Goal: Contribute content

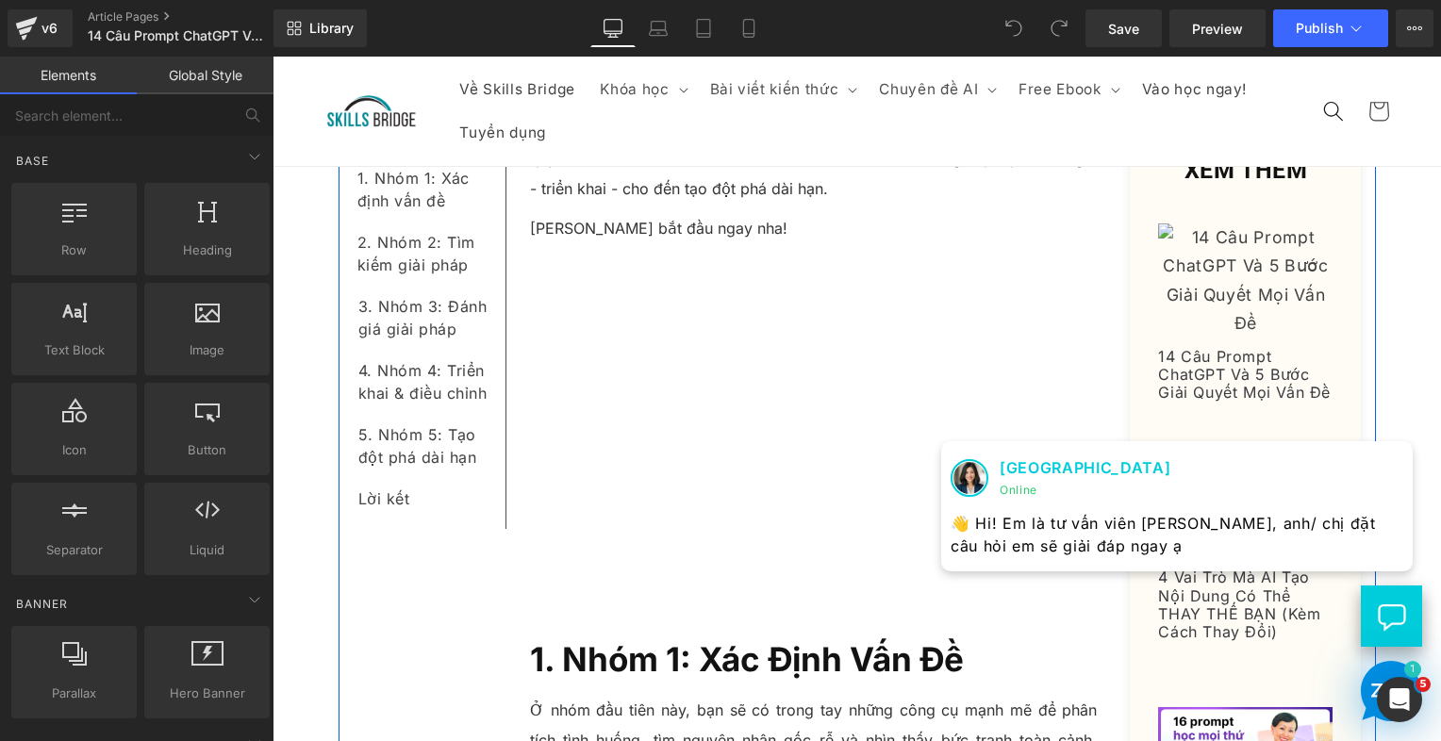
scroll to position [377, 0]
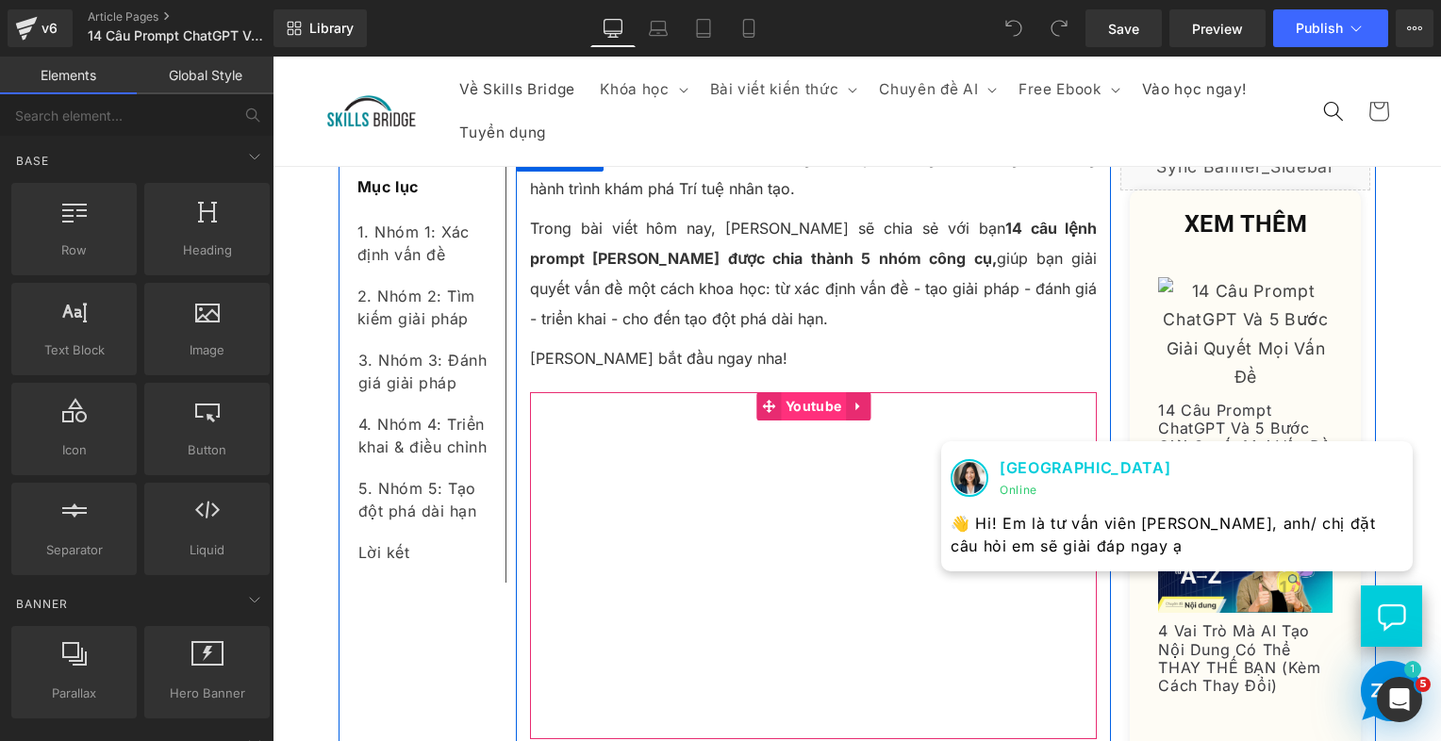
click at [798, 400] on span "Youtube" at bounding box center [813, 406] width 65 height 28
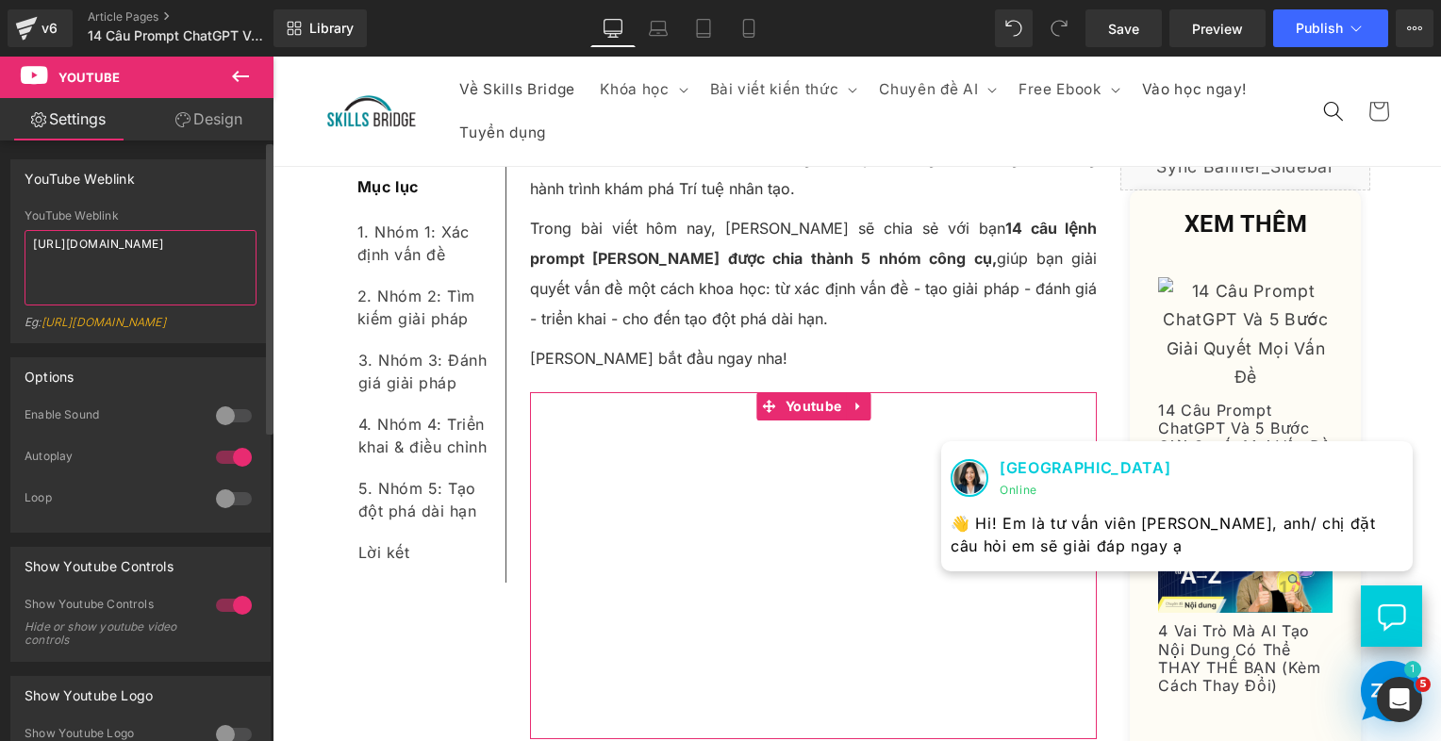
click at [132, 242] on textarea "[URL][DOMAIN_NAME]" at bounding box center [141, 267] width 232 height 75
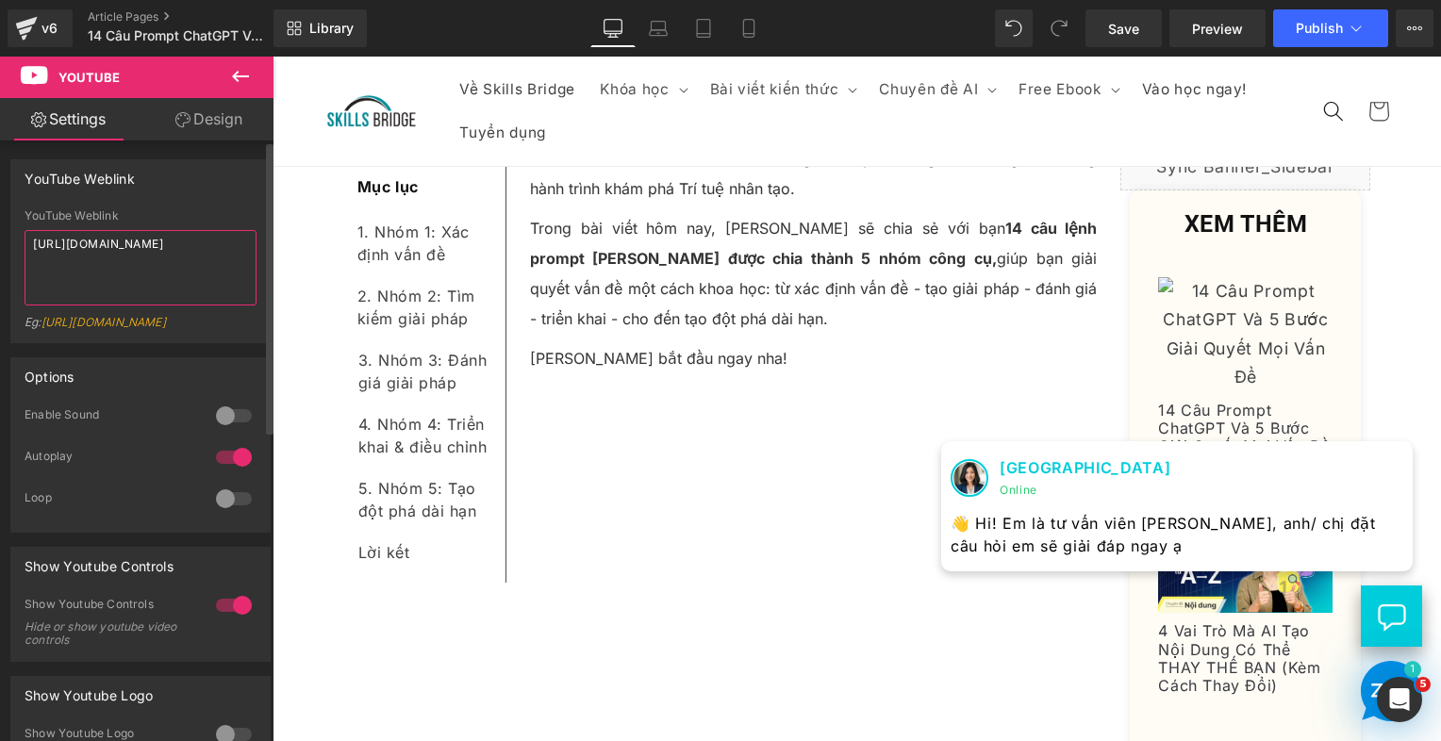
paste textarea "RglVQVhBc5I"
type textarea "[URL][DOMAIN_NAME]"
click at [1356, 36] on icon at bounding box center [1356, 28] width 19 height 19
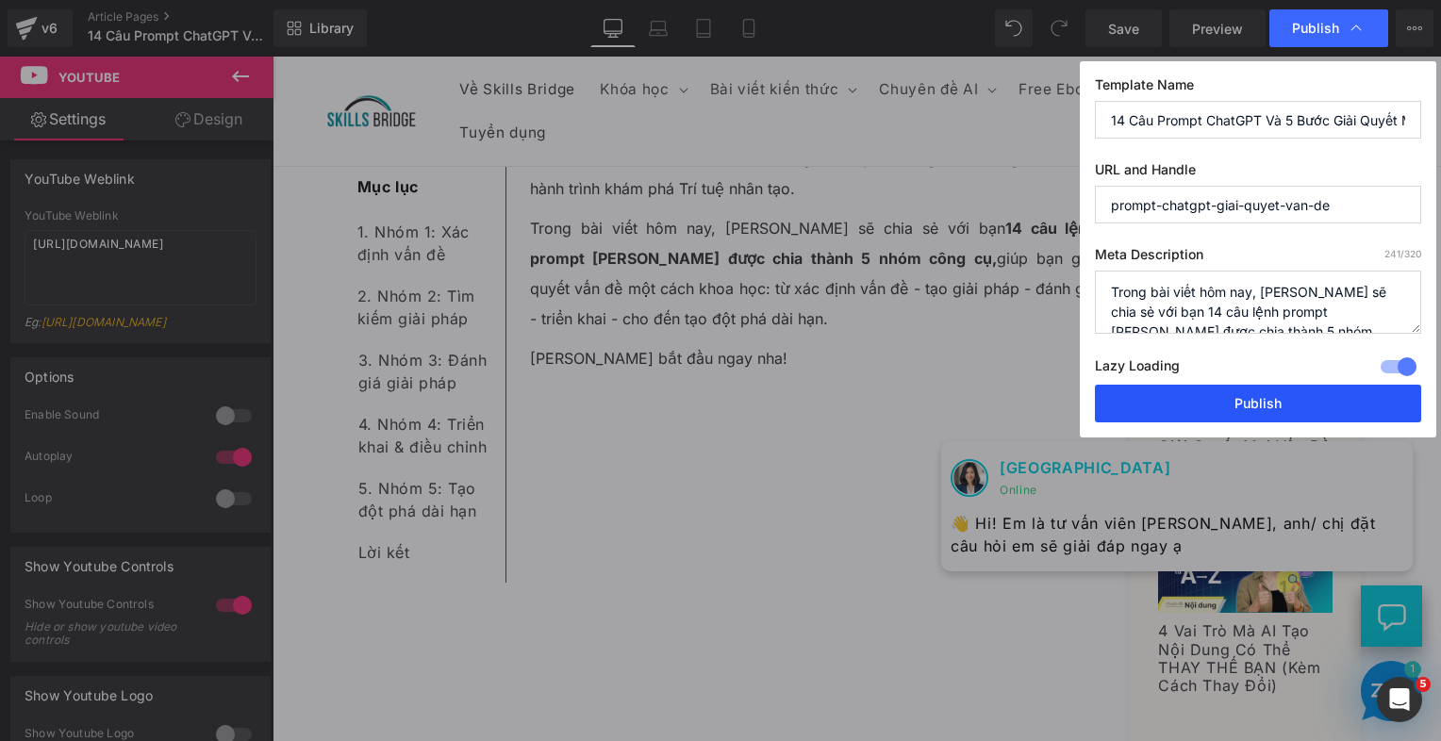
click at [1239, 399] on button "Publish" at bounding box center [1258, 404] width 326 height 38
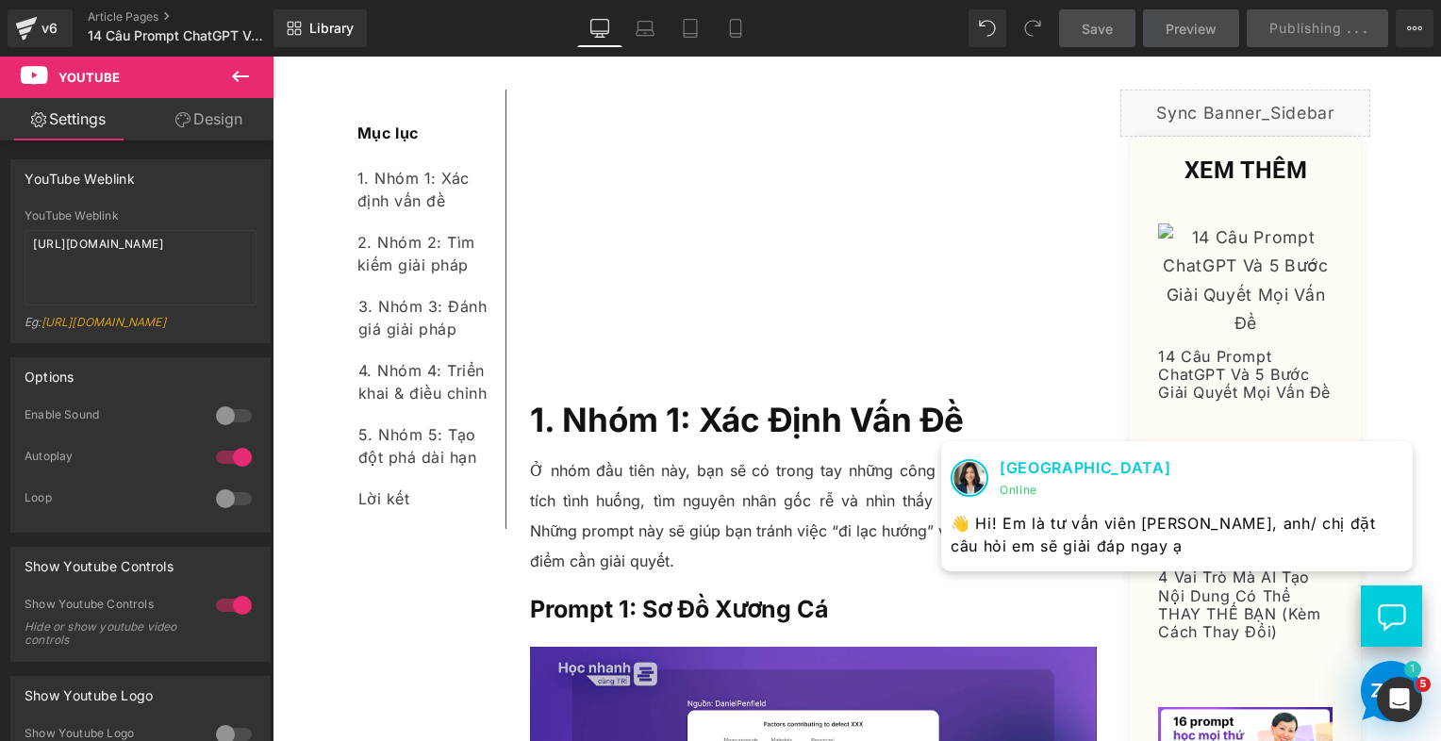
scroll to position [849, 0]
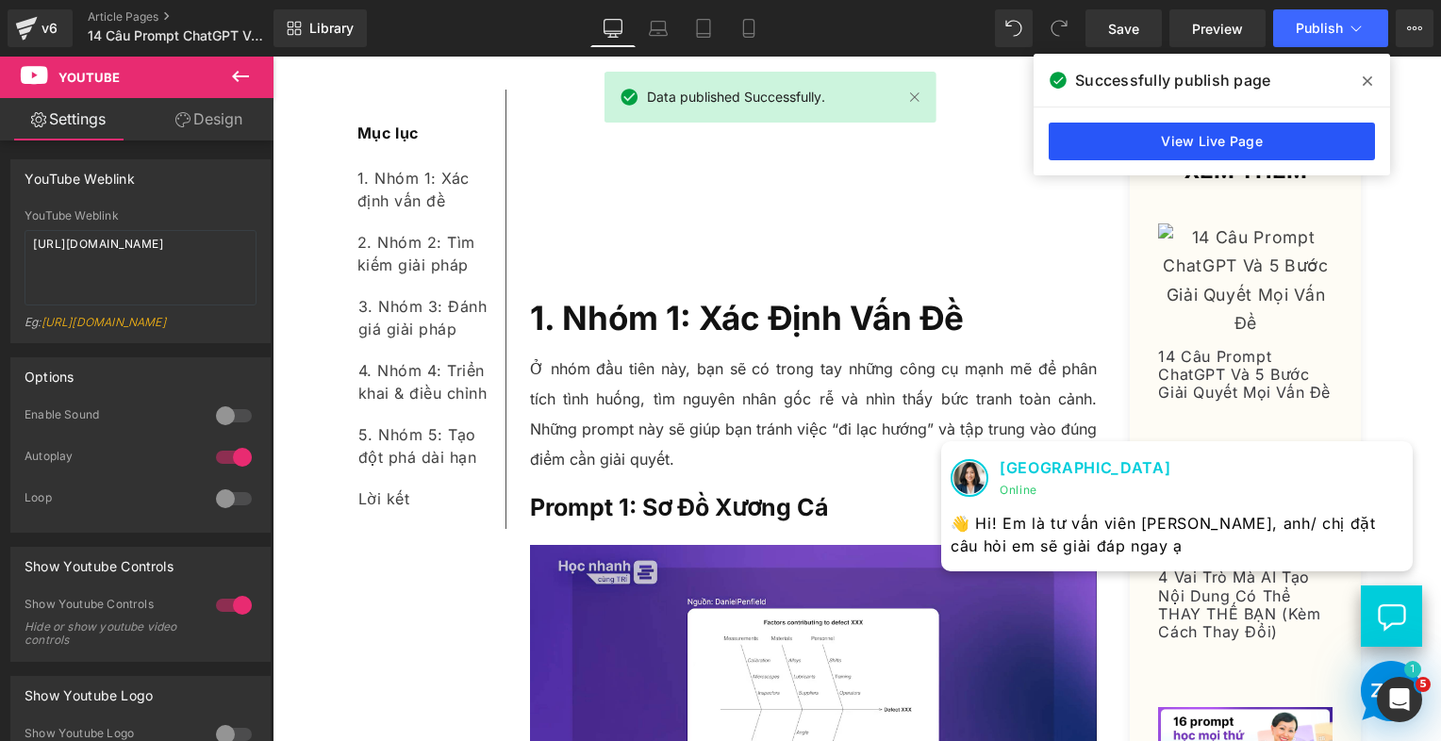
click at [1183, 133] on link "View Live Page" at bounding box center [1212, 142] width 326 height 38
